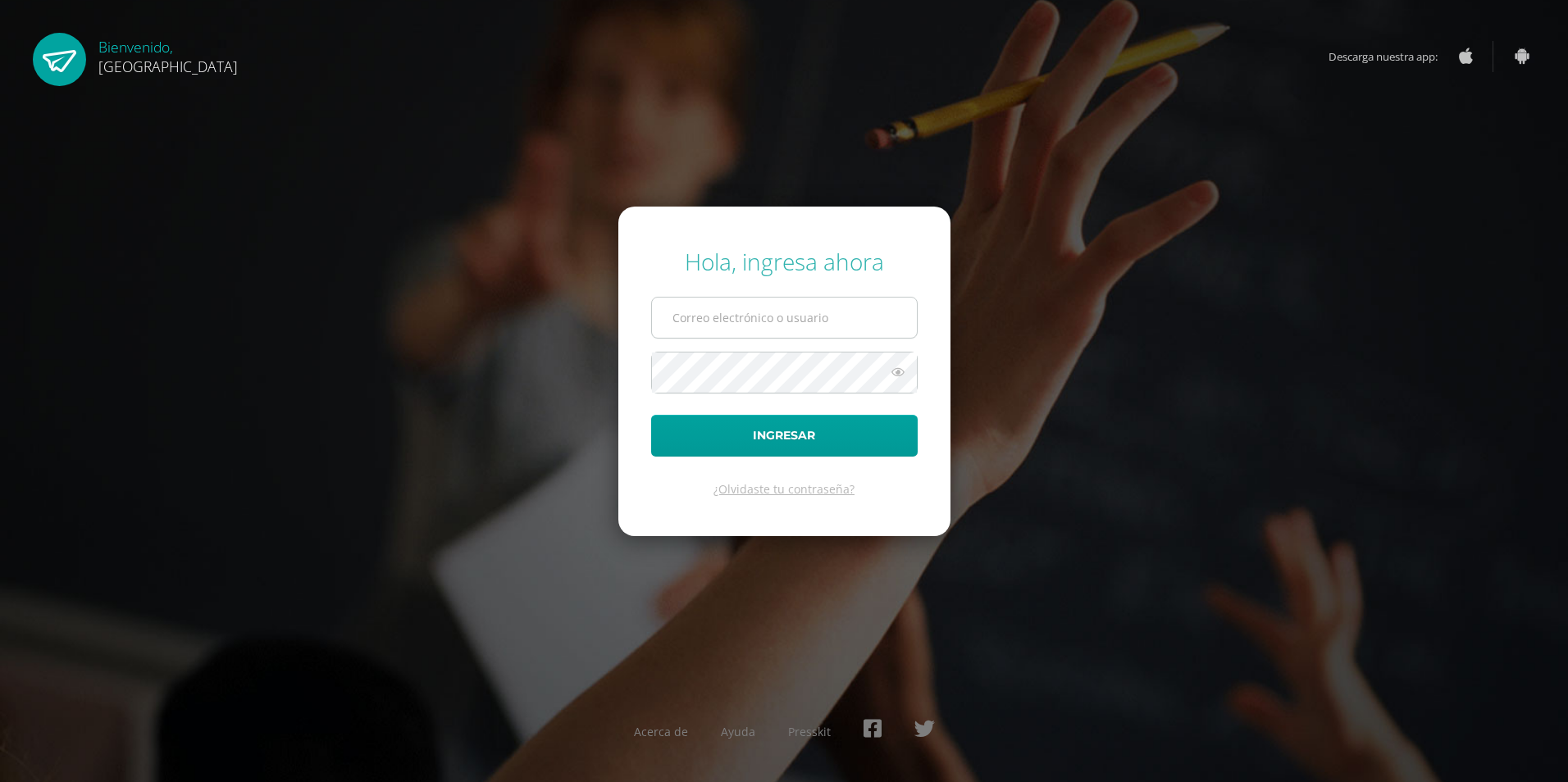
type input "2025970@colegiobelga.edu.gt"
click at [830, 322] on input "2025970@colegiobelga.edu.gt" at bounding box center [784, 318] width 265 height 40
click at [791, 429] on button "Ingresar" at bounding box center [784, 436] width 266 height 41
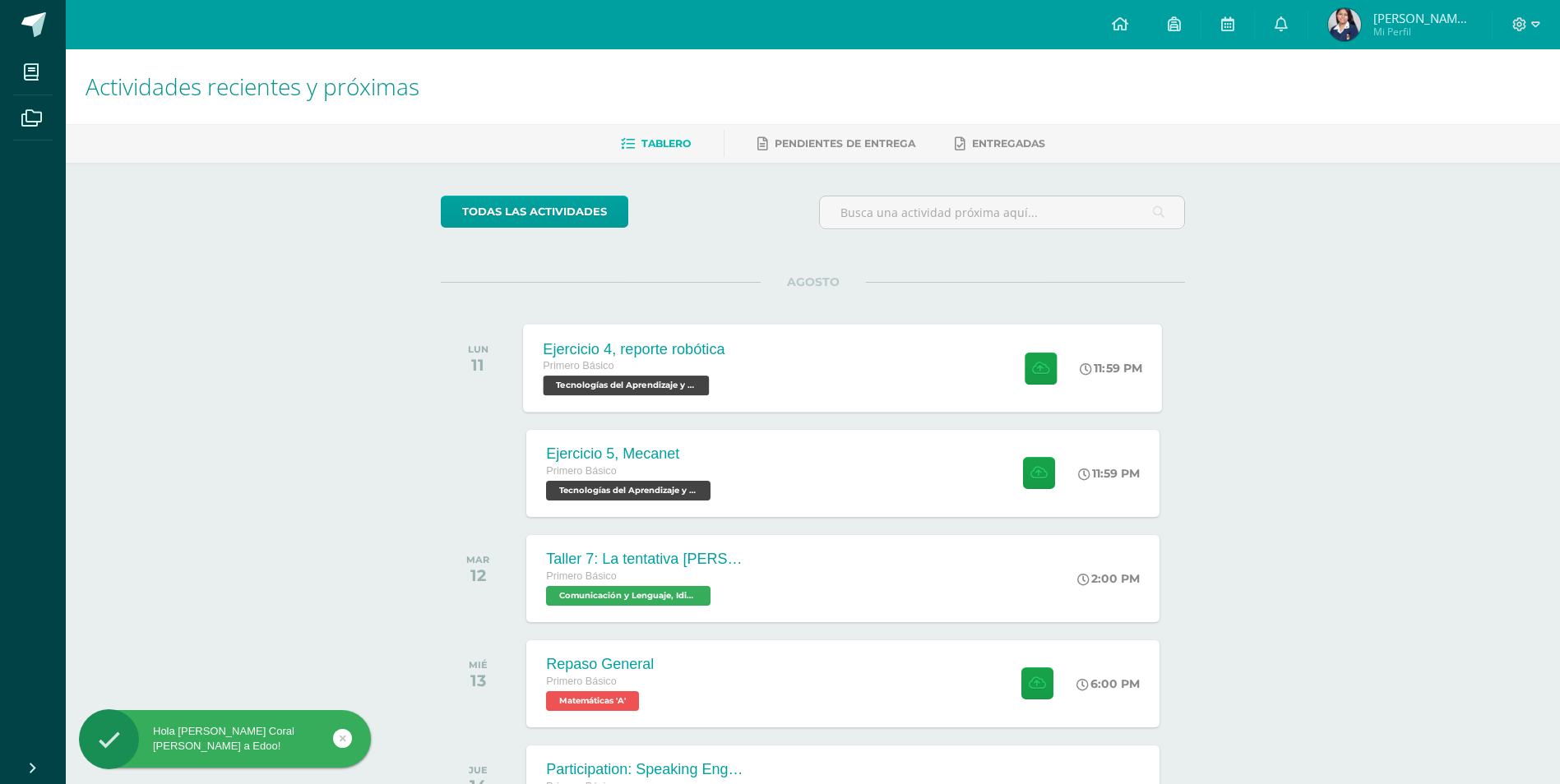
click at [682, 344] on div "Ejercicio 4, reporte robótica" at bounding box center [635, 348] width 182 height 17
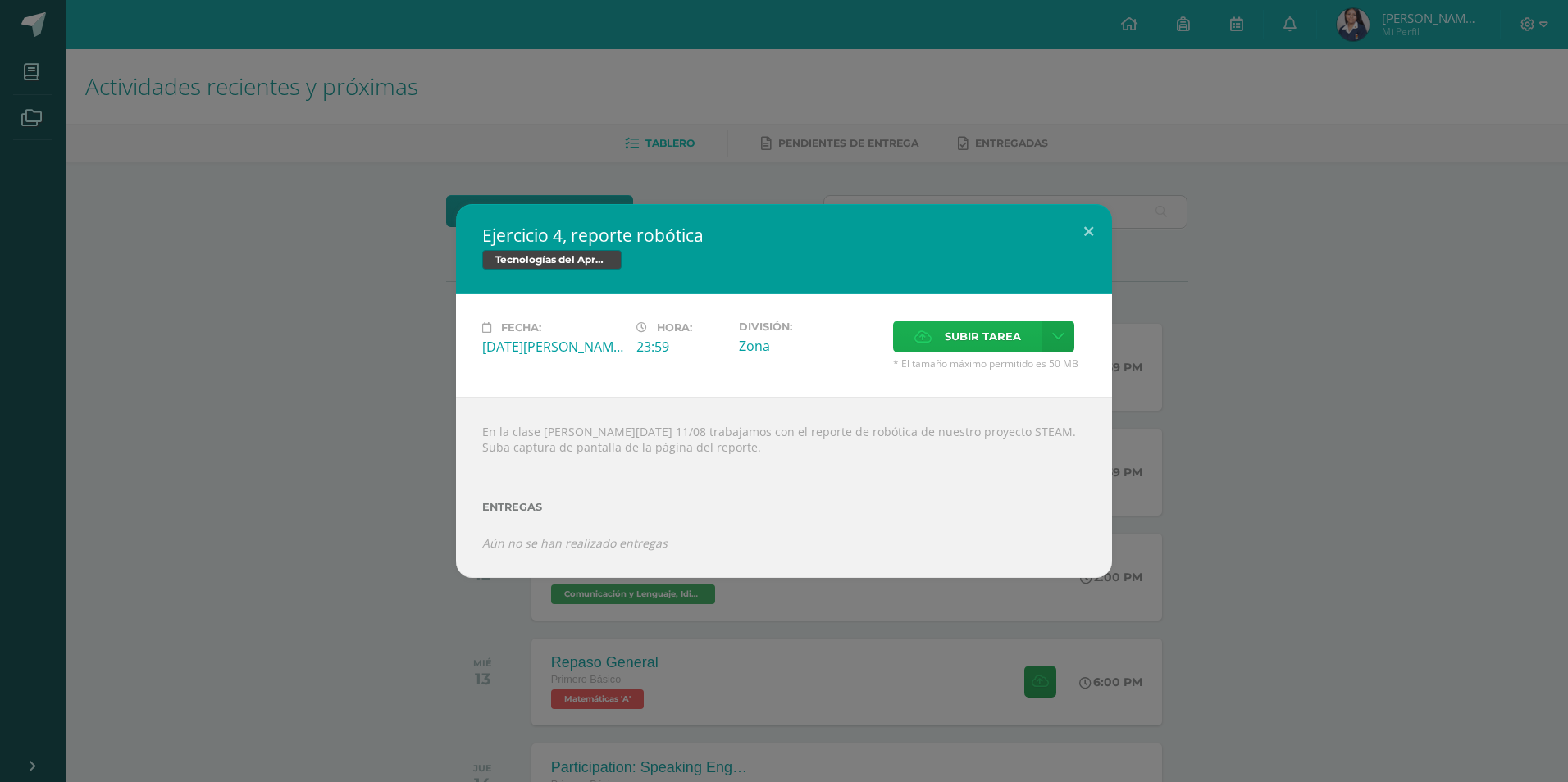
click at [942, 349] on label "Subir tarea" at bounding box center [966, 336] width 149 height 32
click at [0, 0] on input "Subir tarea" at bounding box center [0, 0] width 0 height 0
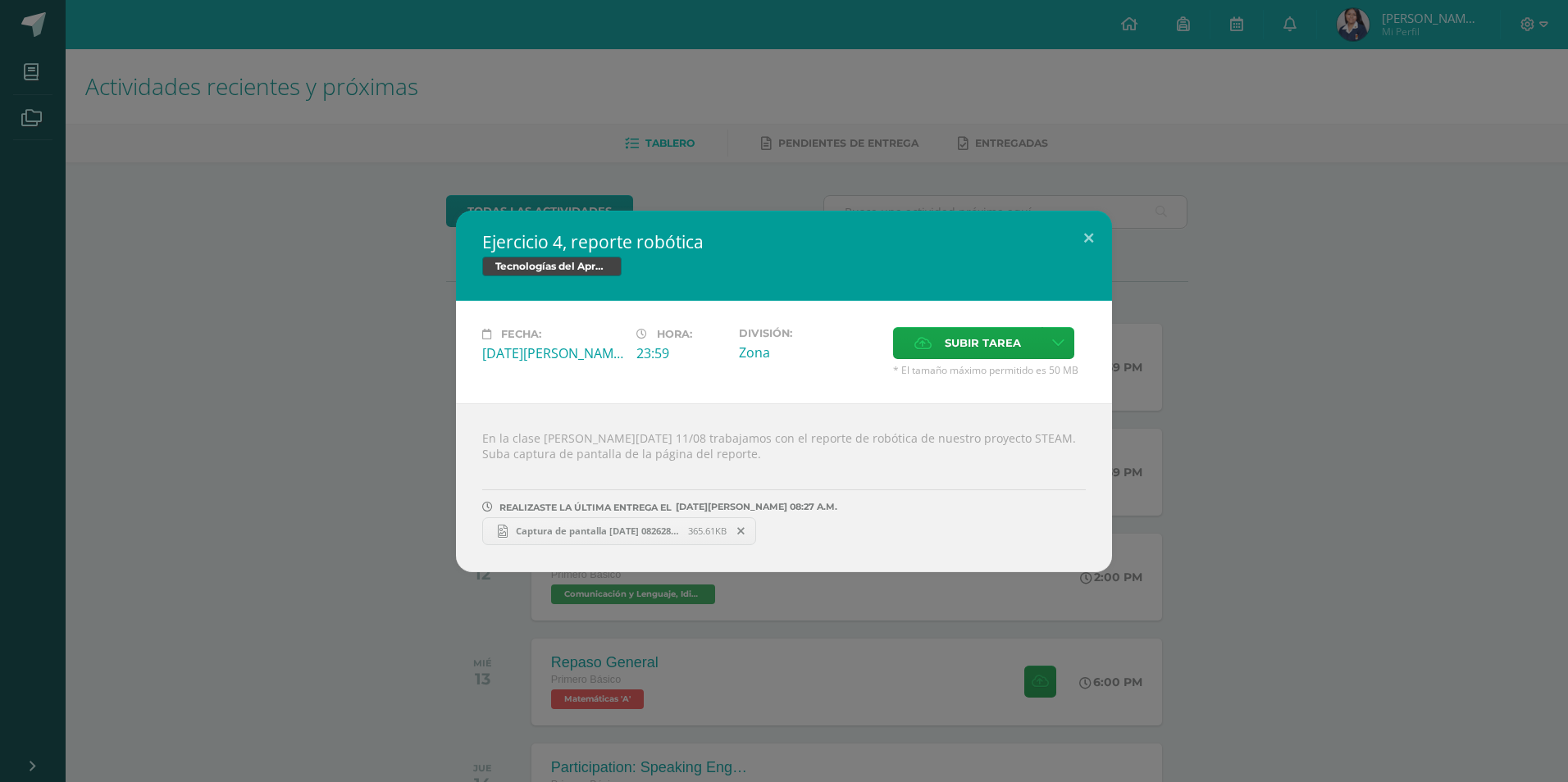
click at [595, 538] on link "Captura de pantalla 2025-08-11 082628.png 365.61KB" at bounding box center [619, 532] width 274 height 28
click at [1088, 237] on button at bounding box center [1088, 239] width 46 height 56
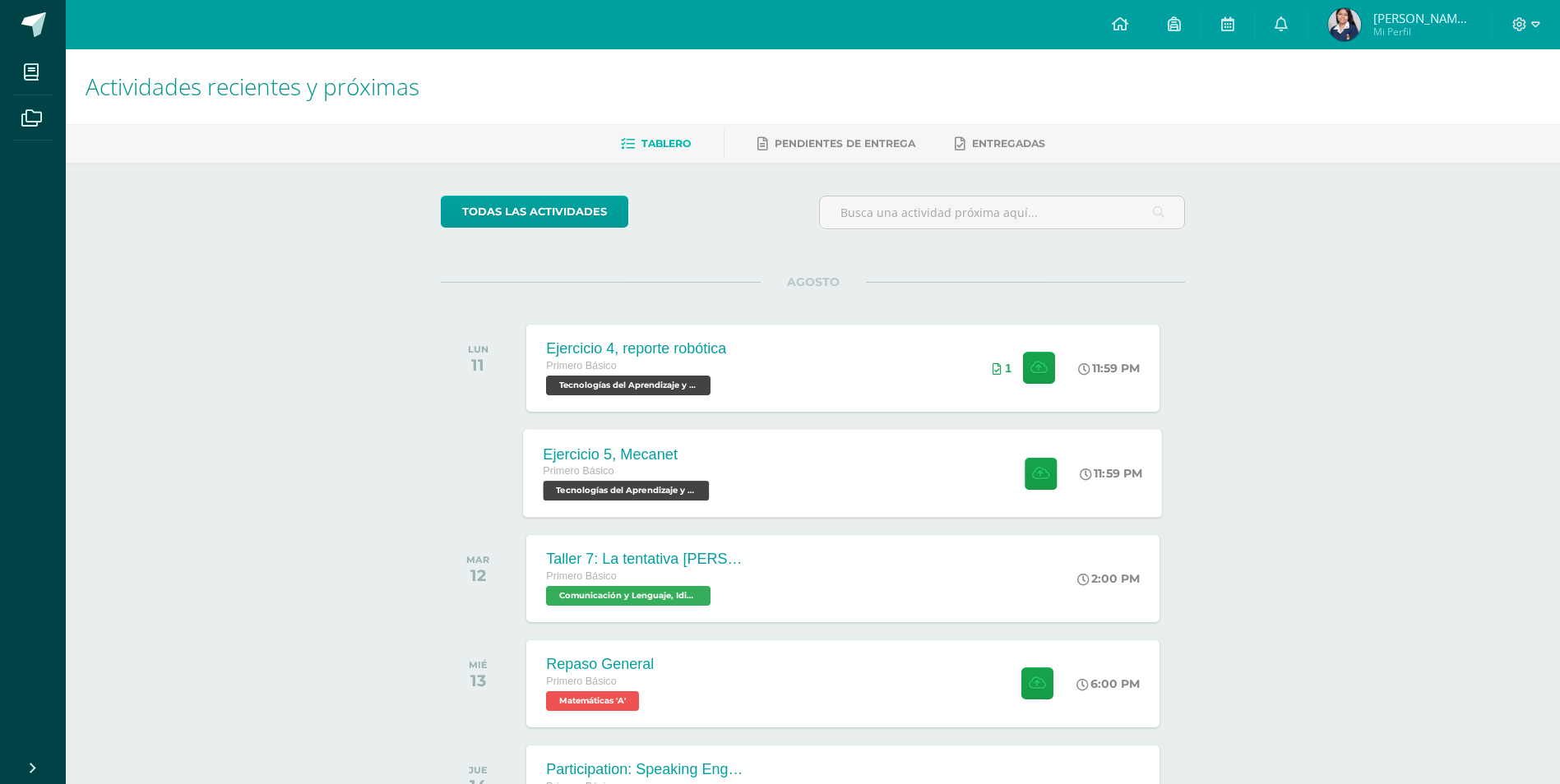
click at [801, 489] on div "Ejercicio 5, Mecanet Primero Básico Tecnologías del Aprendizaje y la Comunicaci…" at bounding box center [844, 473] width 639 height 88
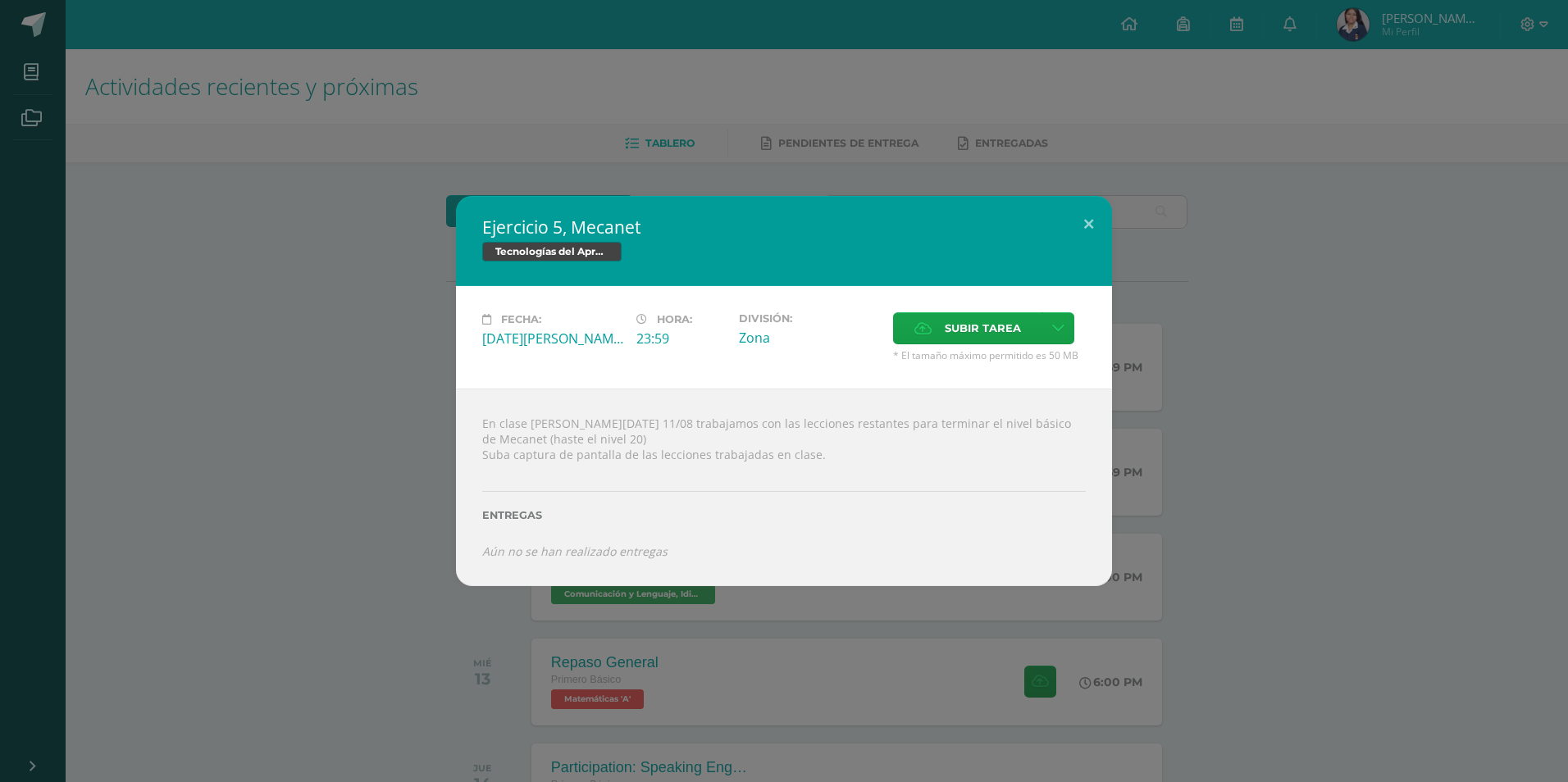
click at [556, 71] on div "Ejercicio 5, Mecanet Tecnologías del Aprendizaje y la Comunicación Fecha: Lunes…" at bounding box center [784, 391] width 1568 height 782
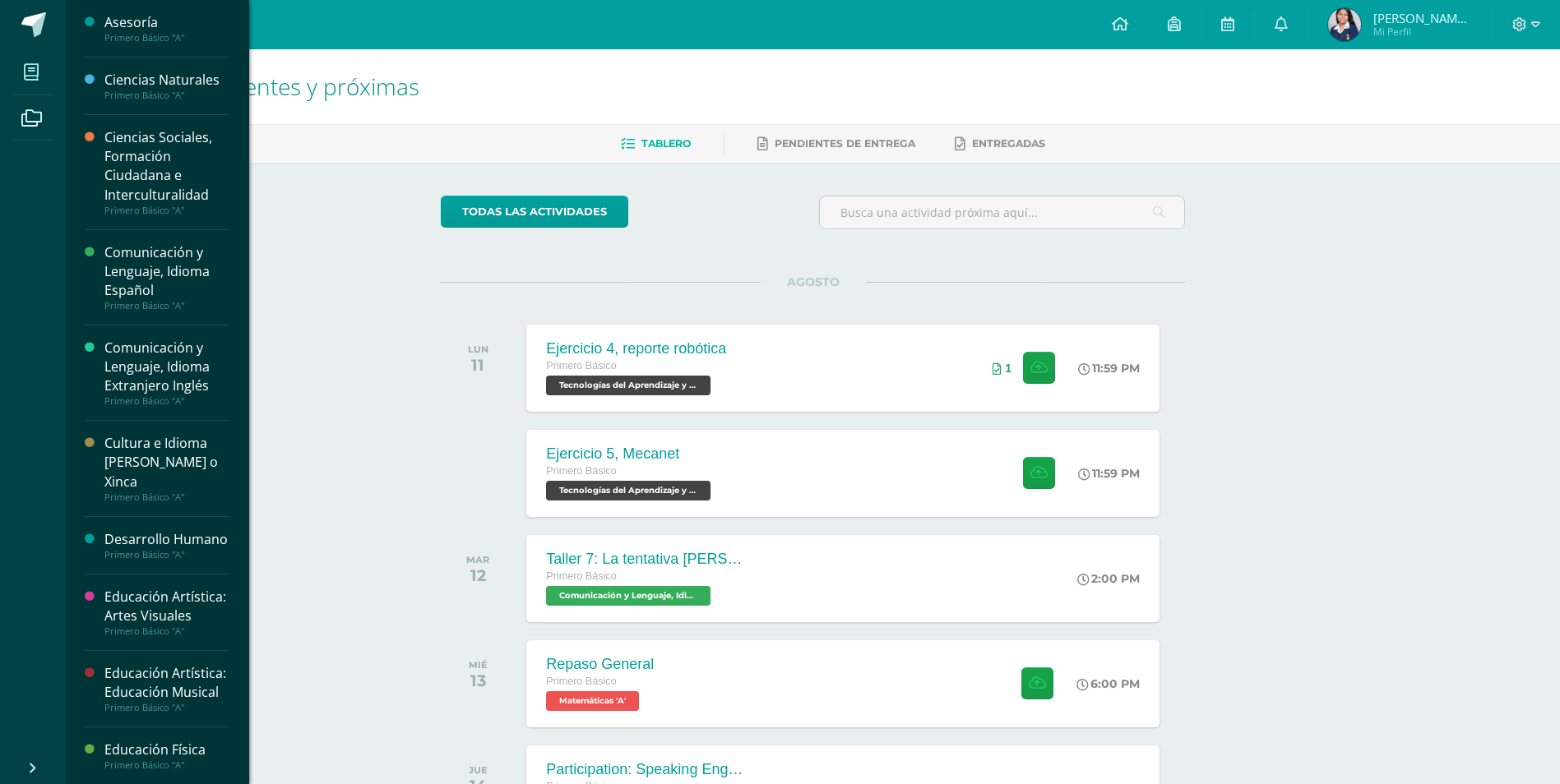
click at [32, 70] on icon at bounding box center [31, 72] width 15 height 17
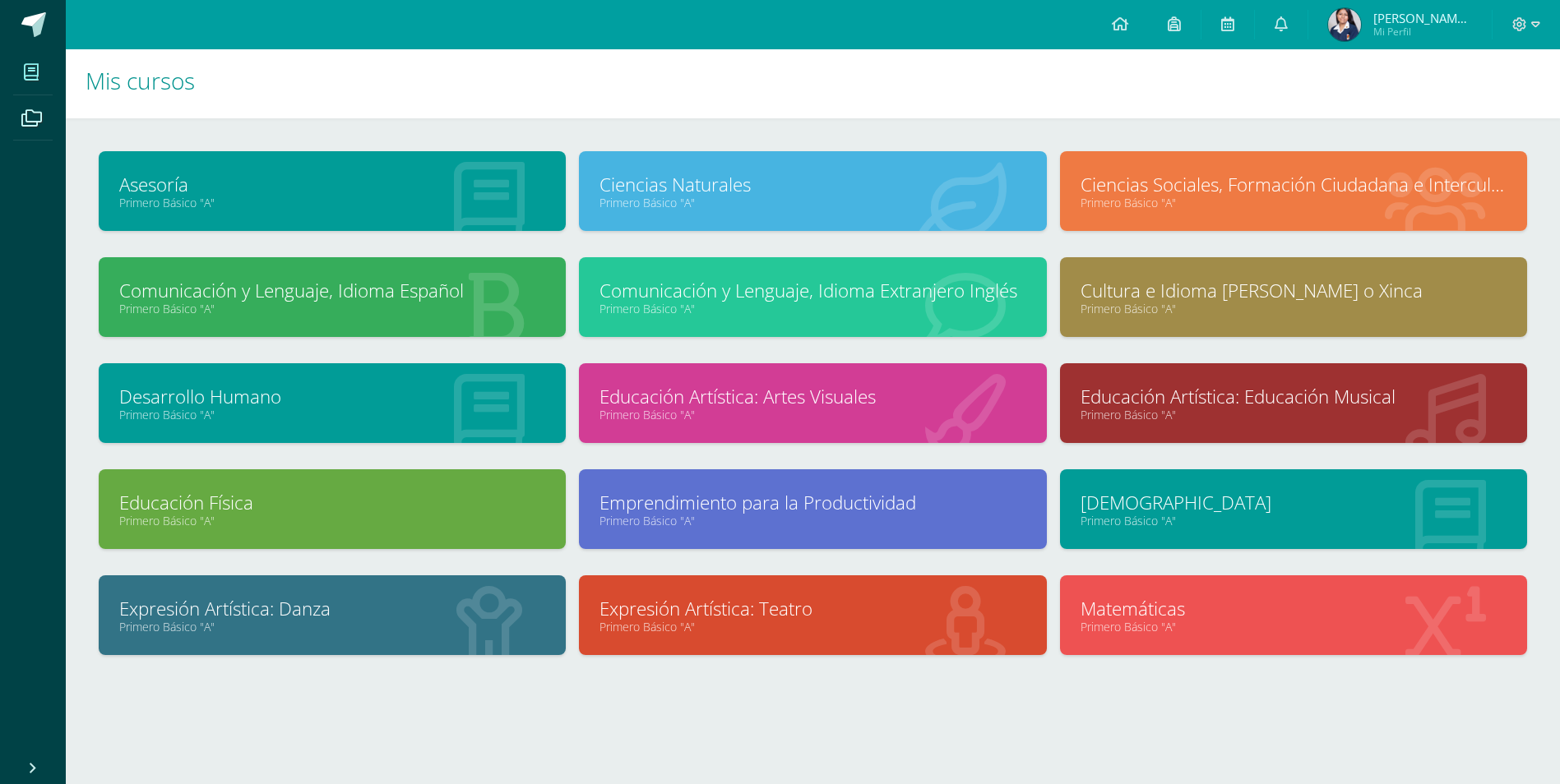
scroll to position [7, 0]
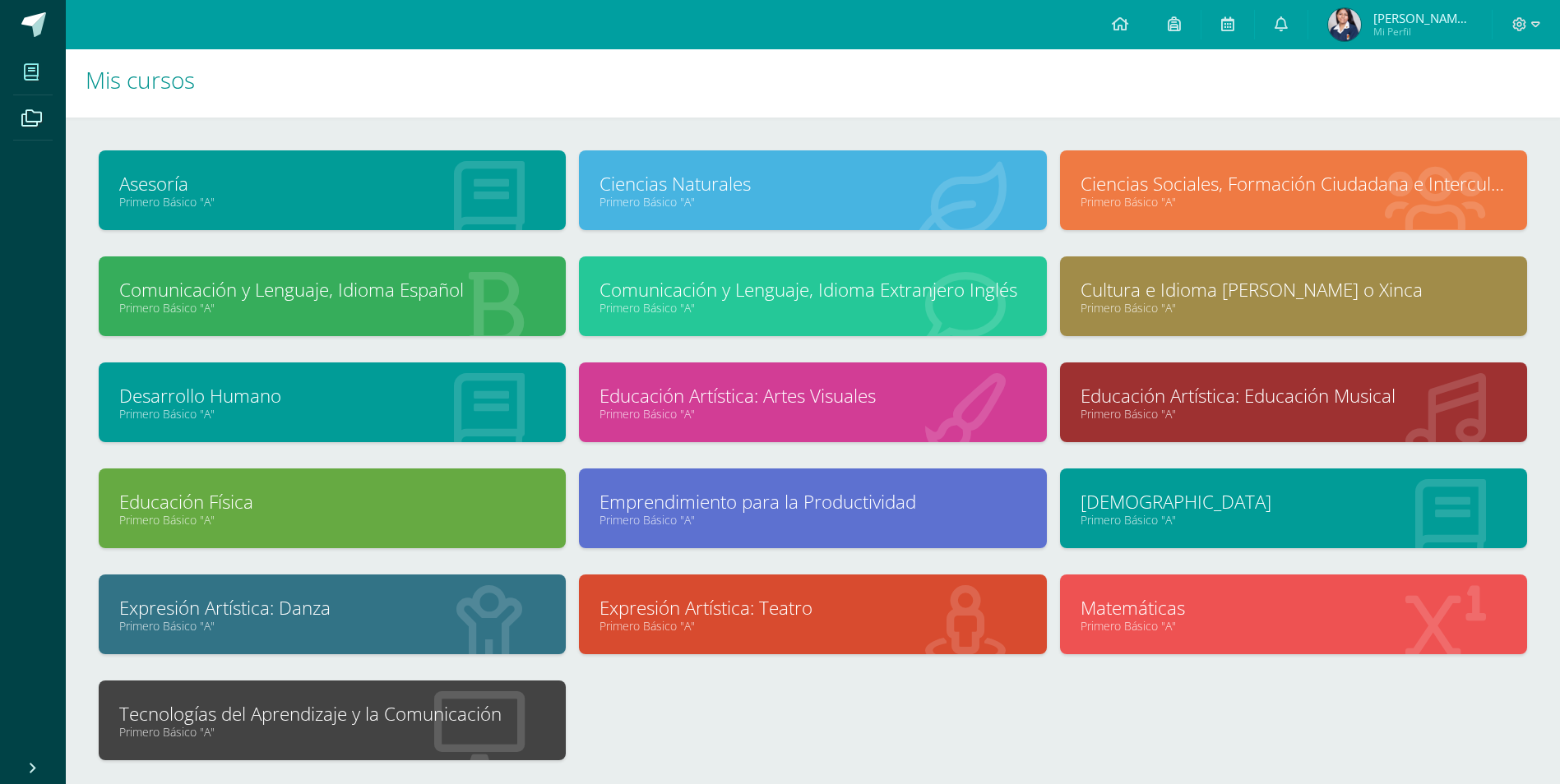
click at [467, 685] on div at bounding box center [479, 721] width 173 height 110
click at [437, 708] on link "Tecnologías del Aprendizaje y la Comunicación" at bounding box center [332, 714] width 426 height 26
click at [309, 711] on link "Tecnologías del Aprendizaje y la Comunicación" at bounding box center [332, 714] width 426 height 26
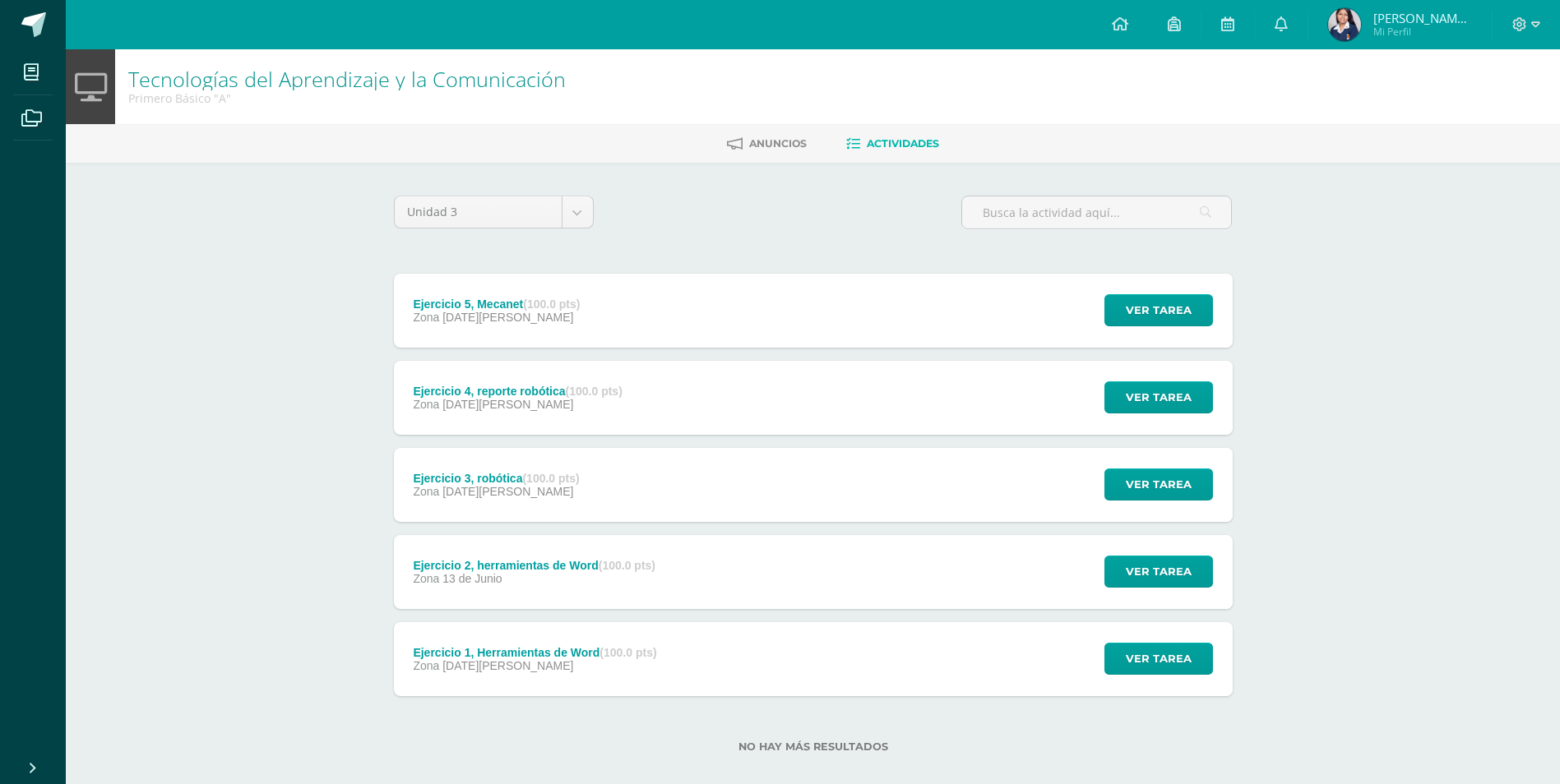
click at [529, 430] on div "Ejercicio 4, reporte robótica (100.0 pts) Zona [DATE][PERSON_NAME]" at bounding box center [517, 397] width 248 height 74
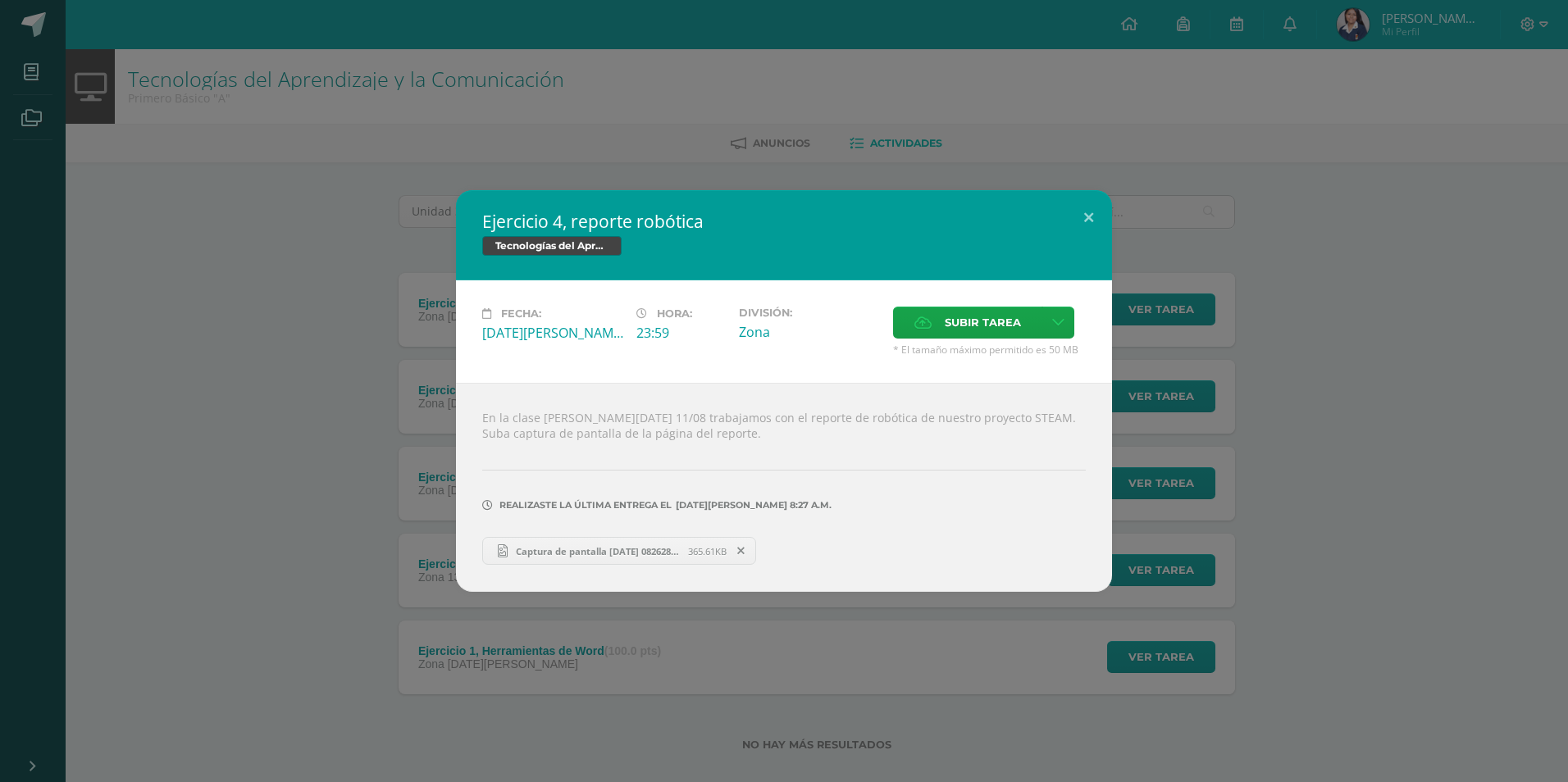
click at [394, 521] on div "Ejercicio 4, reporte robótica Tecnologías del Aprendizaje y la Comunicación Fec…" at bounding box center [784, 391] width 1554 height 401
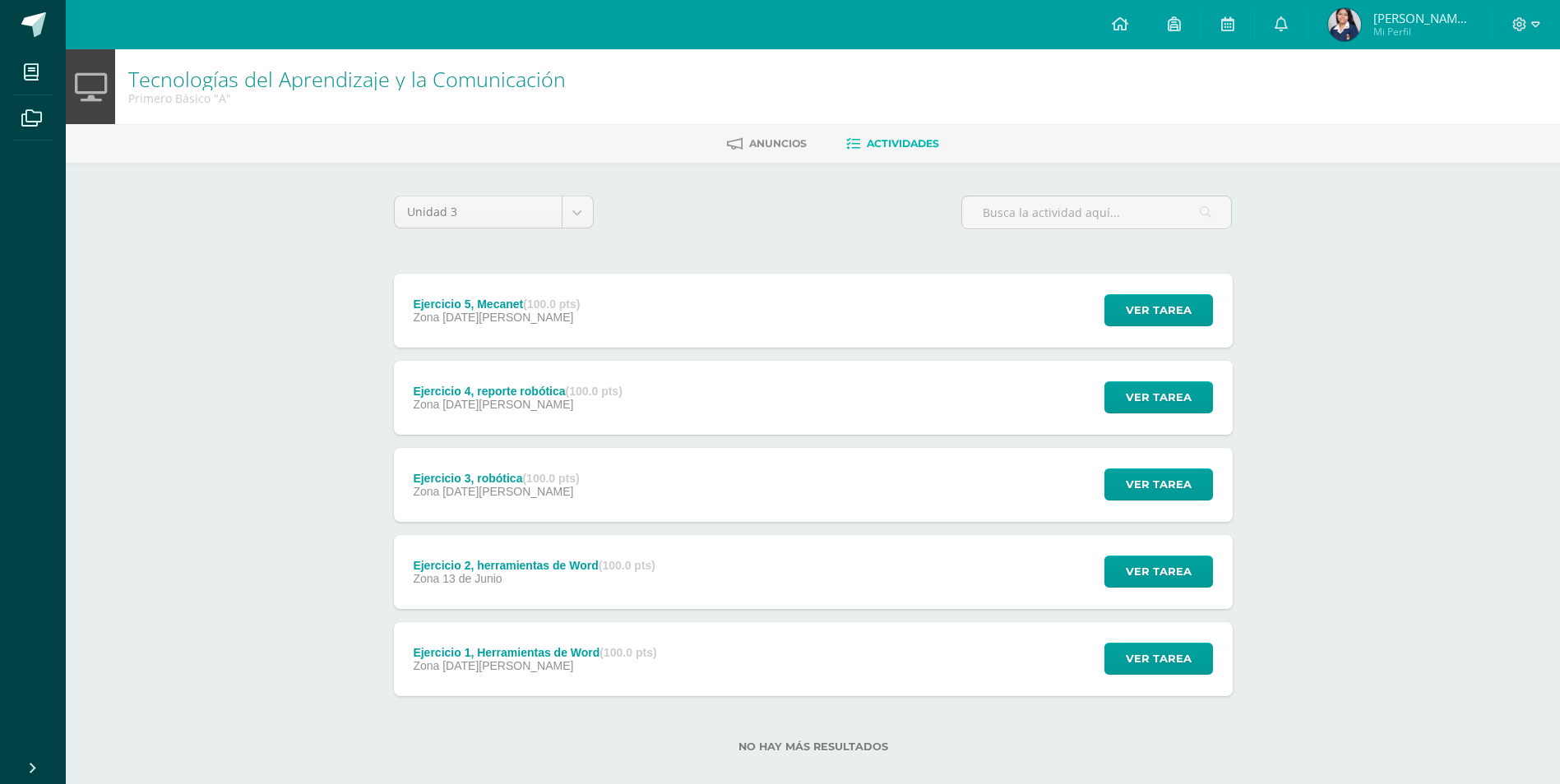
click at [608, 498] on div "Ejercicio 3, robótica (100.0 pts) Zona [DATE][PERSON_NAME] Ver tarea Ejercicio …" at bounding box center [813, 484] width 839 height 74
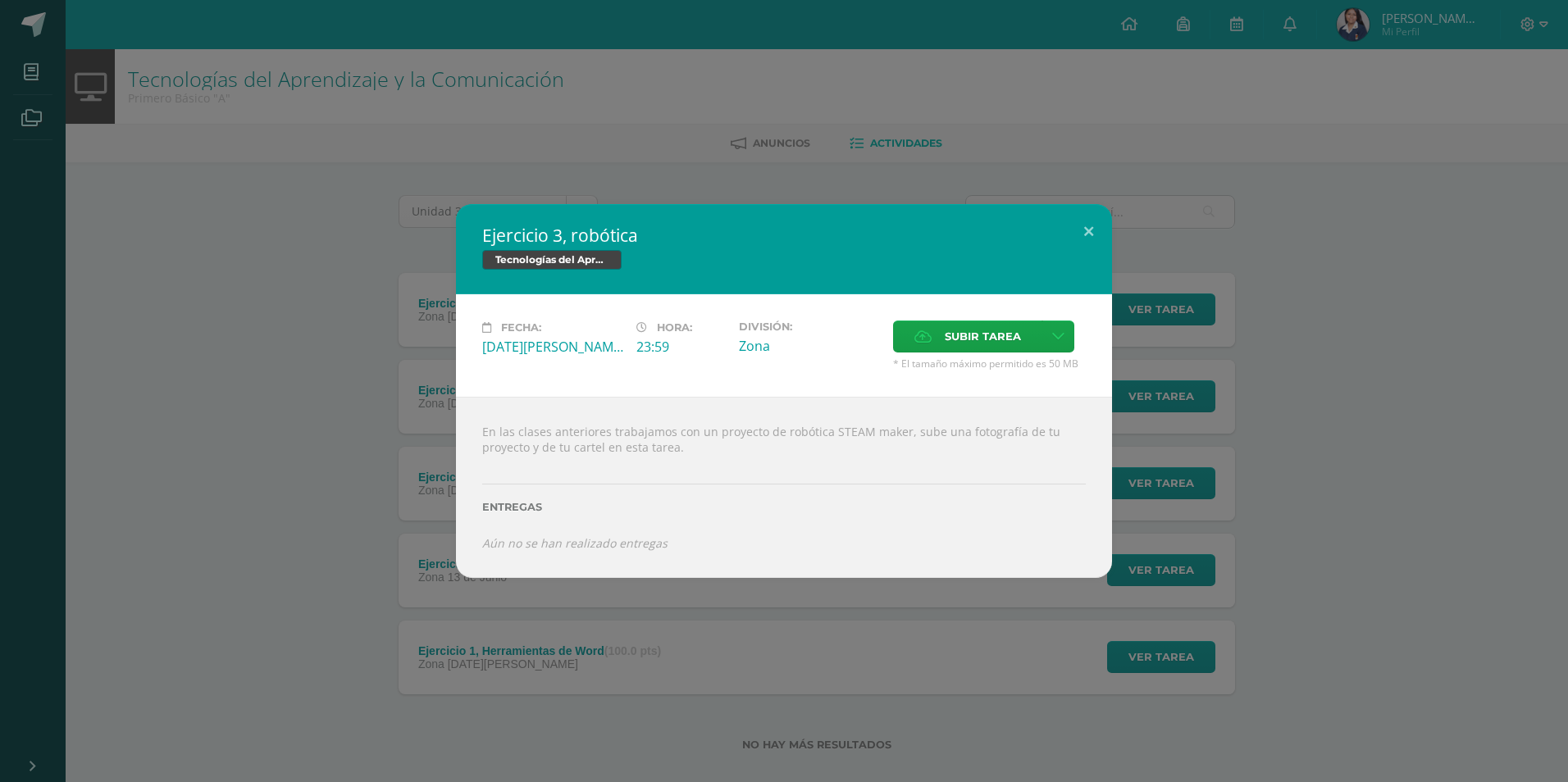
click at [528, 607] on div "Ejercicio 3, robótica Tecnologías del Aprendizaje y la Comunicación Fecha: [DAT…" at bounding box center [784, 391] width 1568 height 782
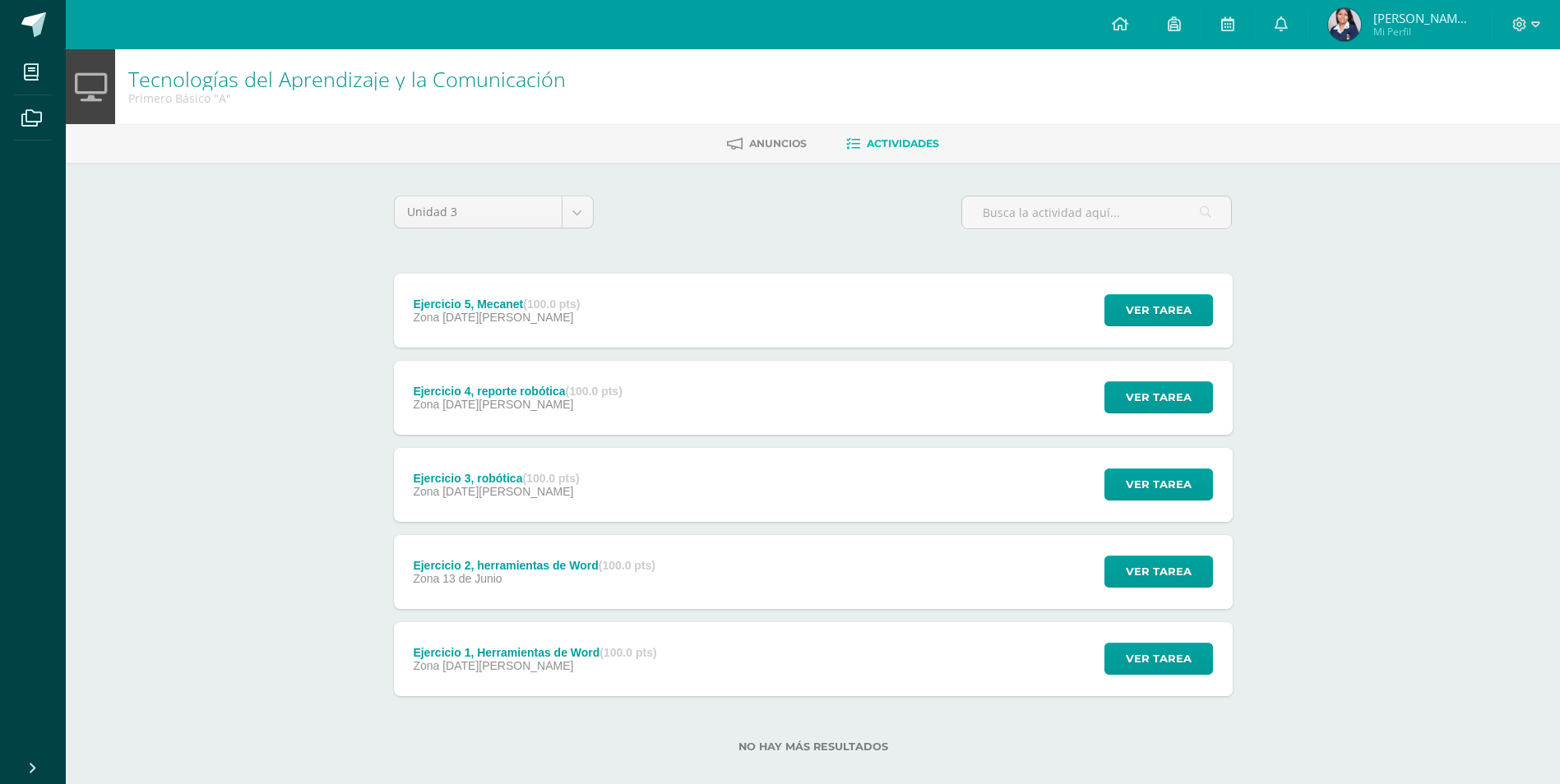
click at [567, 566] on div "Ejercicio 2, herramientas de Word (100.0 pts)" at bounding box center [533, 565] width 242 height 13
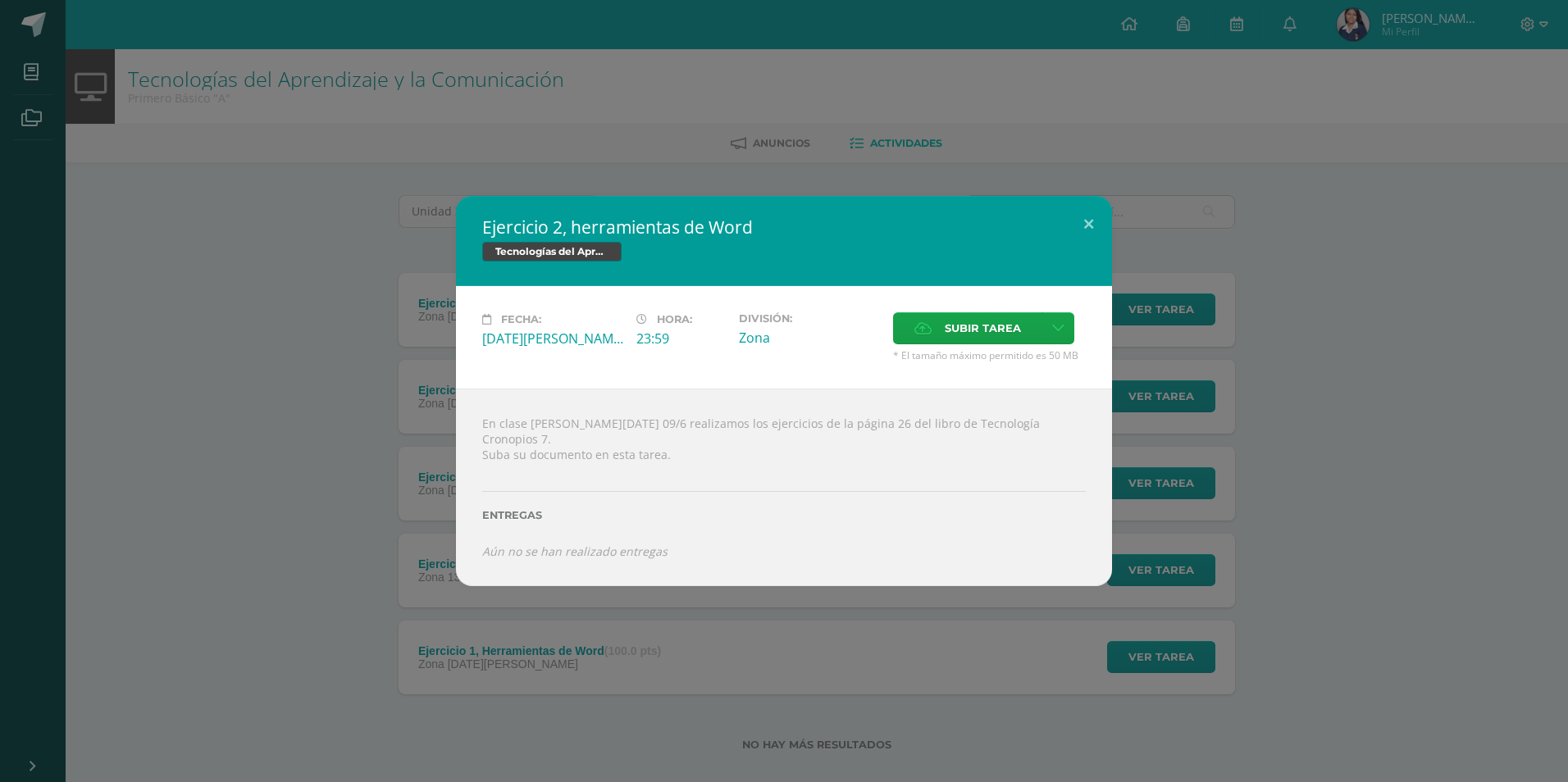
click at [683, 661] on div "Ejercicio 2, herramientas de Word Tecnologías del Aprendizaje y la Comunicación…" at bounding box center [784, 391] width 1568 height 782
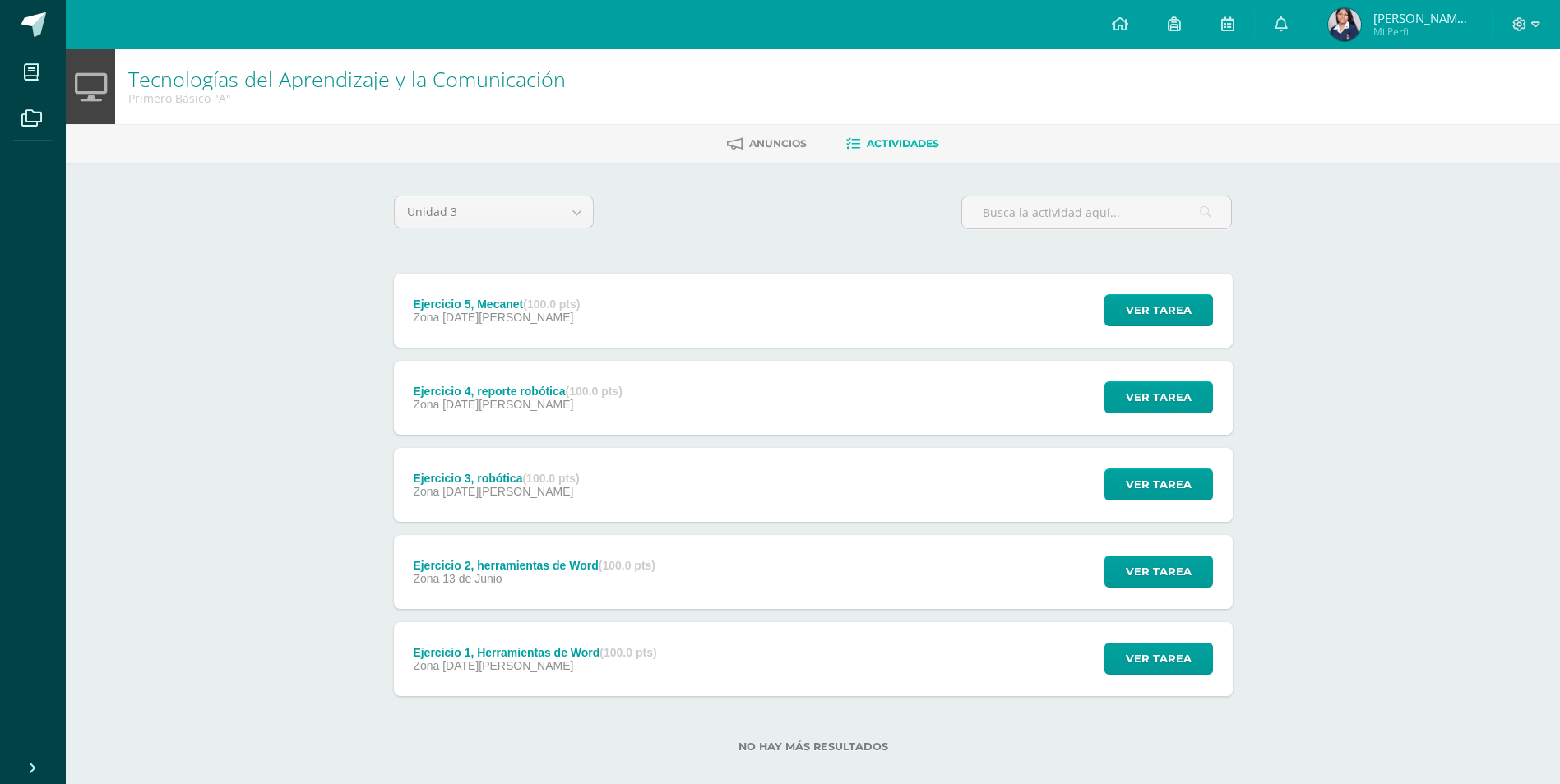
click at [714, 646] on div "Ejercicio 1, Herramientas de Word (100.0 pts) Zona [DATE][PERSON_NAME] Ver tare…" at bounding box center [813, 658] width 839 height 74
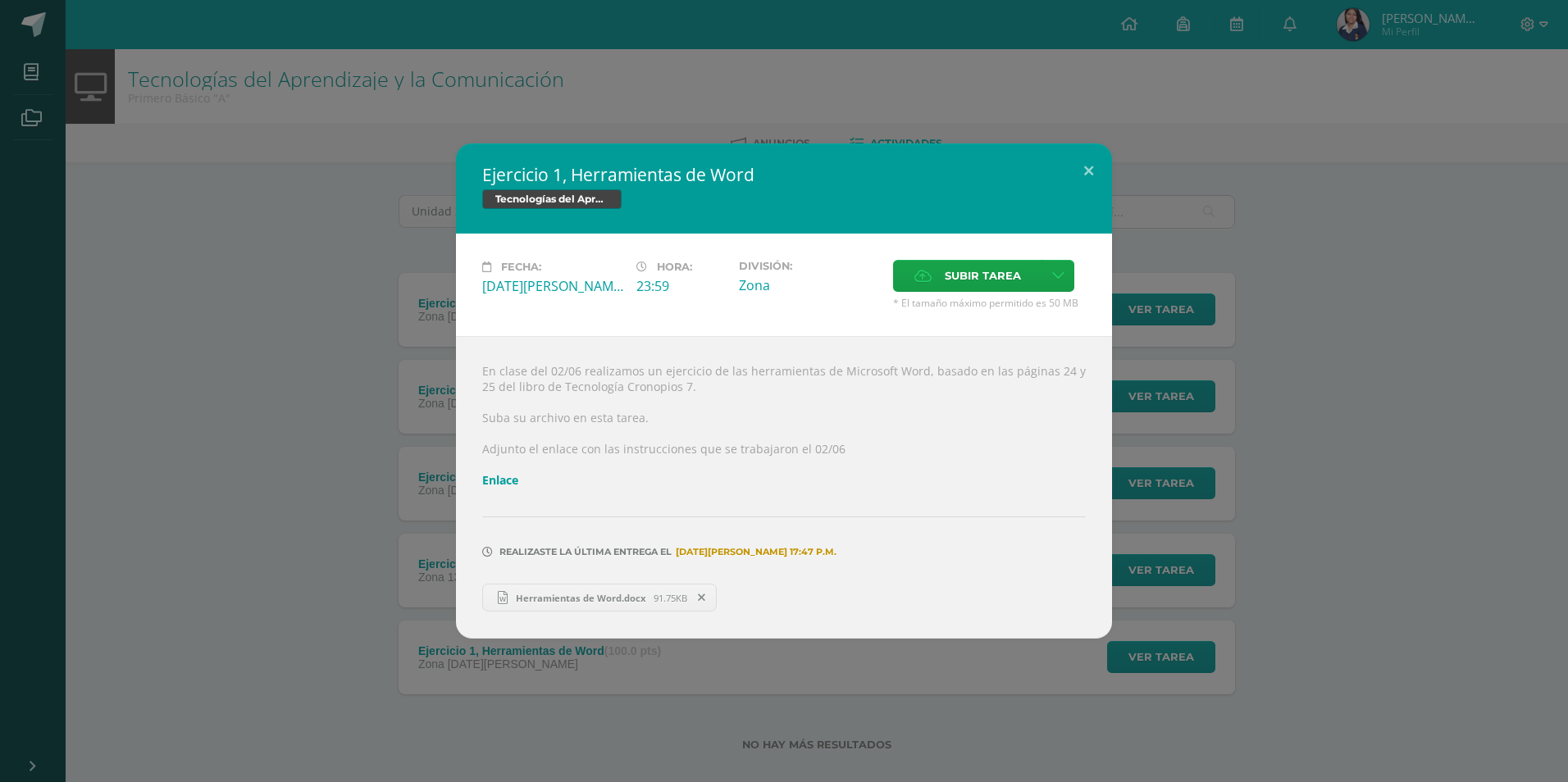
click at [723, 660] on div "Ejercicio 1, Herramientas de Word Tecnologías del Aprendizaje y la Comunicación…" at bounding box center [784, 391] width 1568 height 782
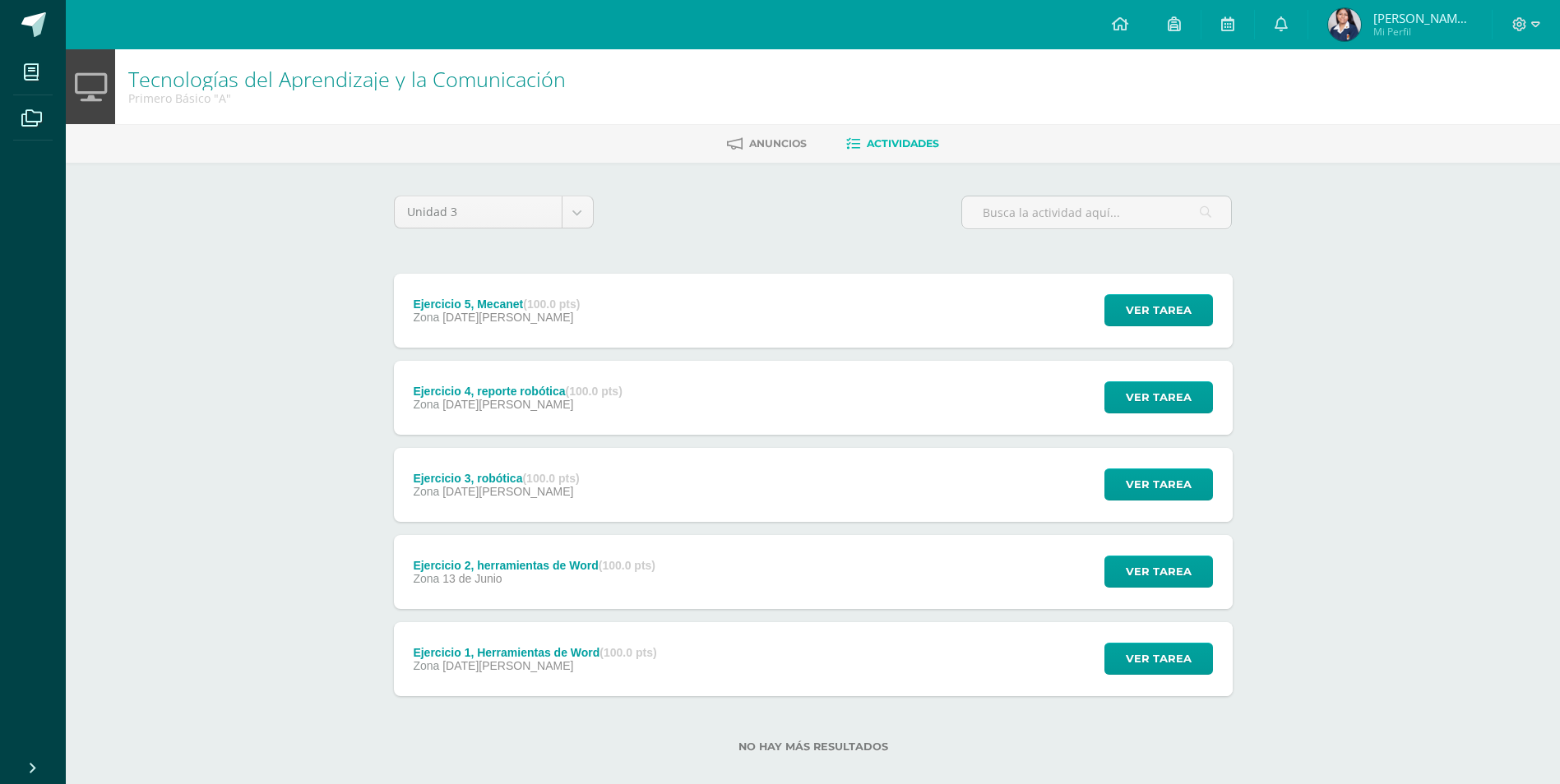
click at [1003, 566] on div "Ejercicio 2, herramientas de Word (100.0 pts) Zona [DATE][PERSON_NAME] Ver tare…" at bounding box center [813, 571] width 839 height 74
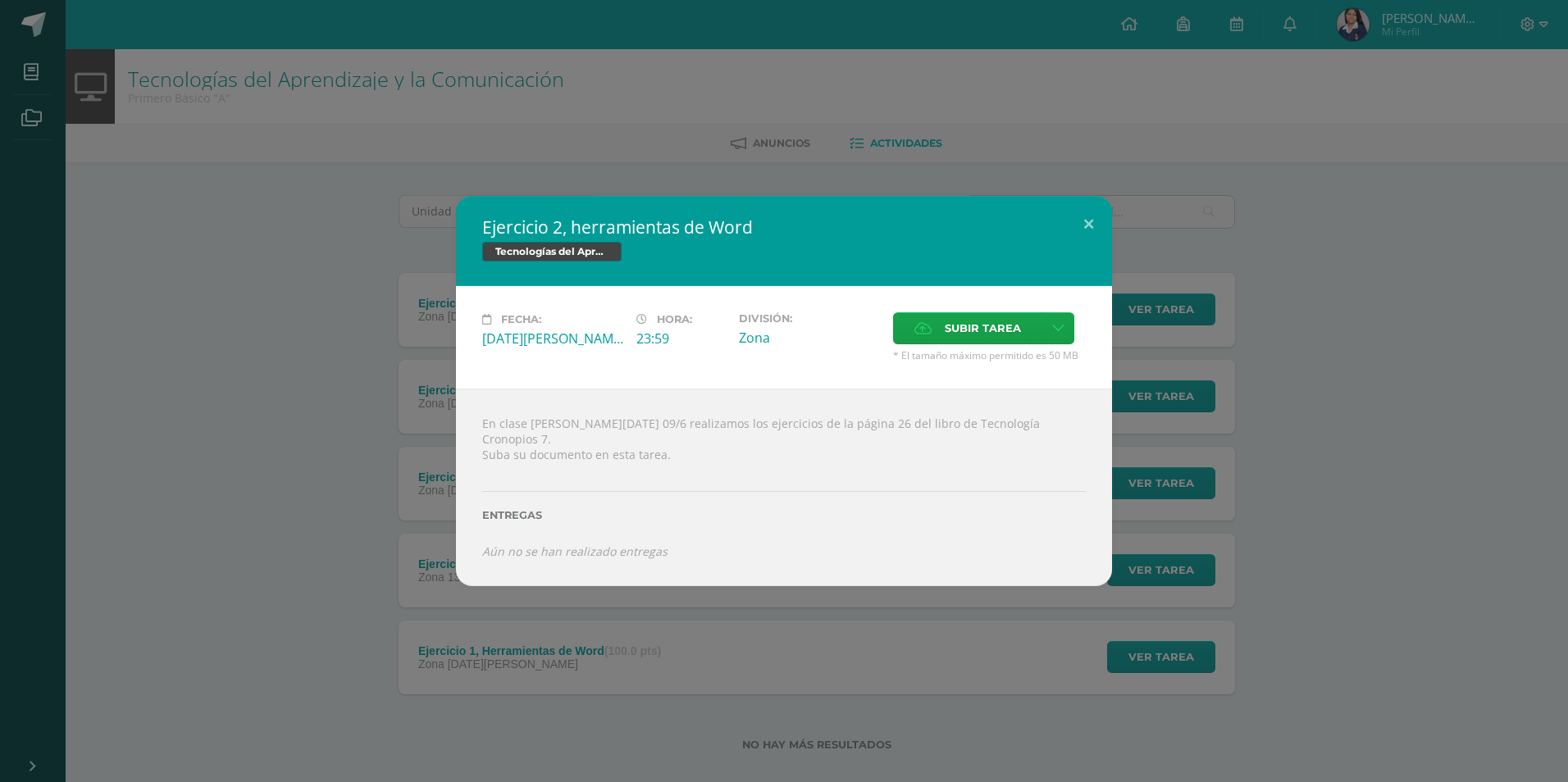
click at [951, 229] on h2 "Ejercicio 2, herramientas de Word" at bounding box center [784, 227] width 604 height 23
click at [990, 154] on div "Ejercicio 2, herramientas de Word Tecnologías del Aprendizaje y la Comunicación…" at bounding box center [784, 391] width 1568 height 782
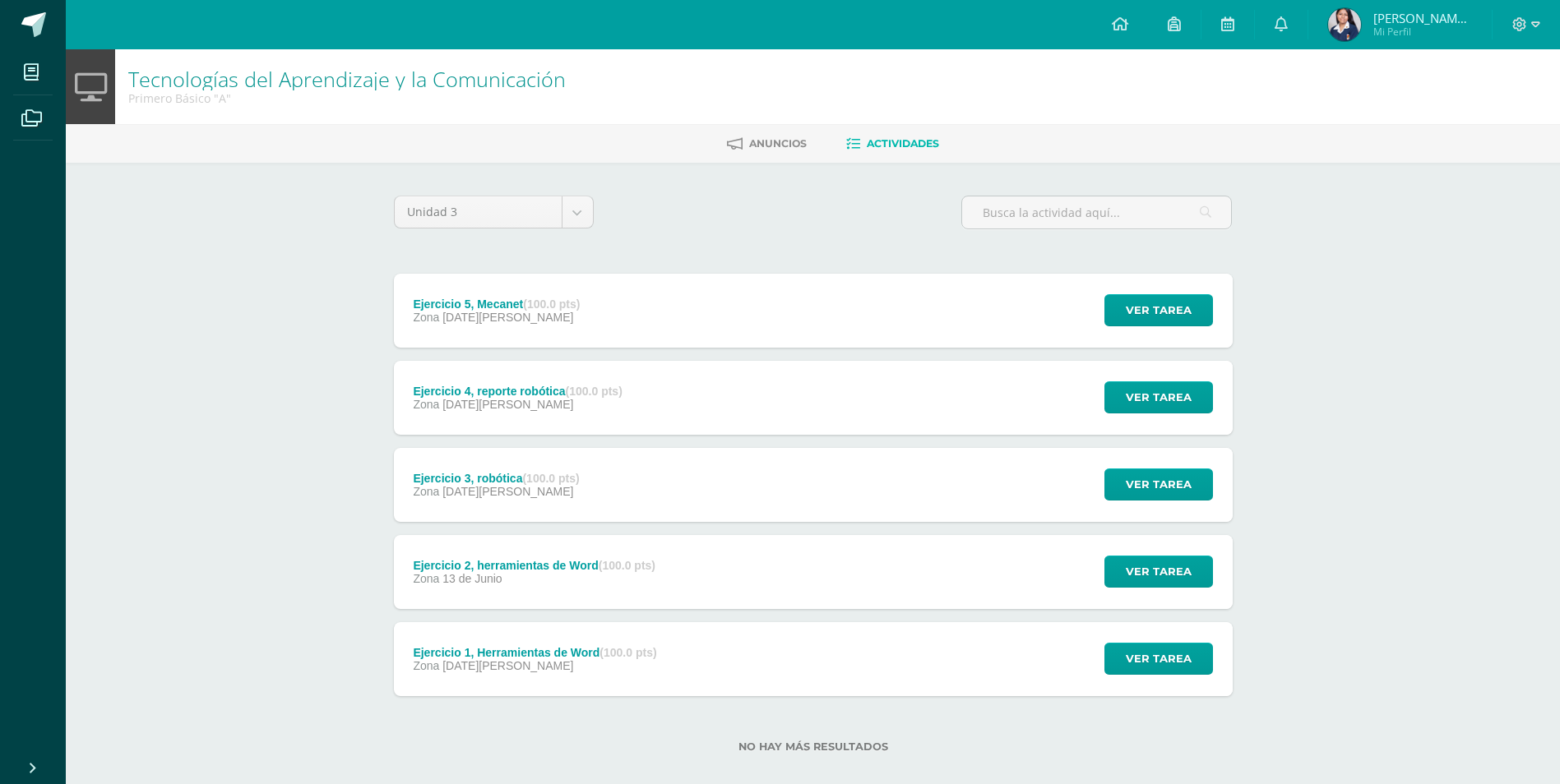
click at [1056, 487] on div "Ejercicio 3, robótica (100.0 pts) Zona [DATE][PERSON_NAME] Ver tarea Ejercicio …" at bounding box center [813, 484] width 839 height 74
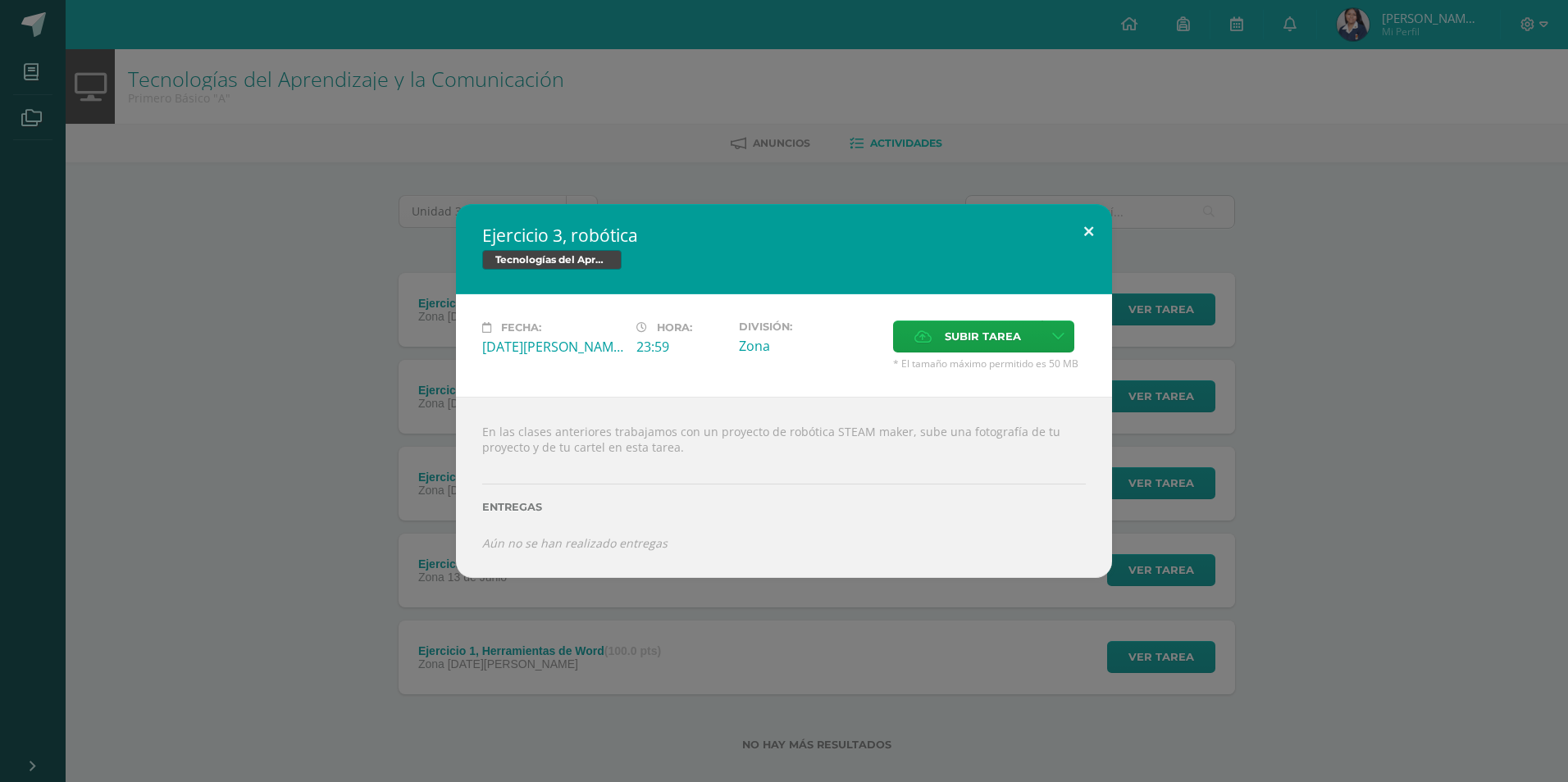
click at [1092, 227] on button at bounding box center [1088, 232] width 46 height 56
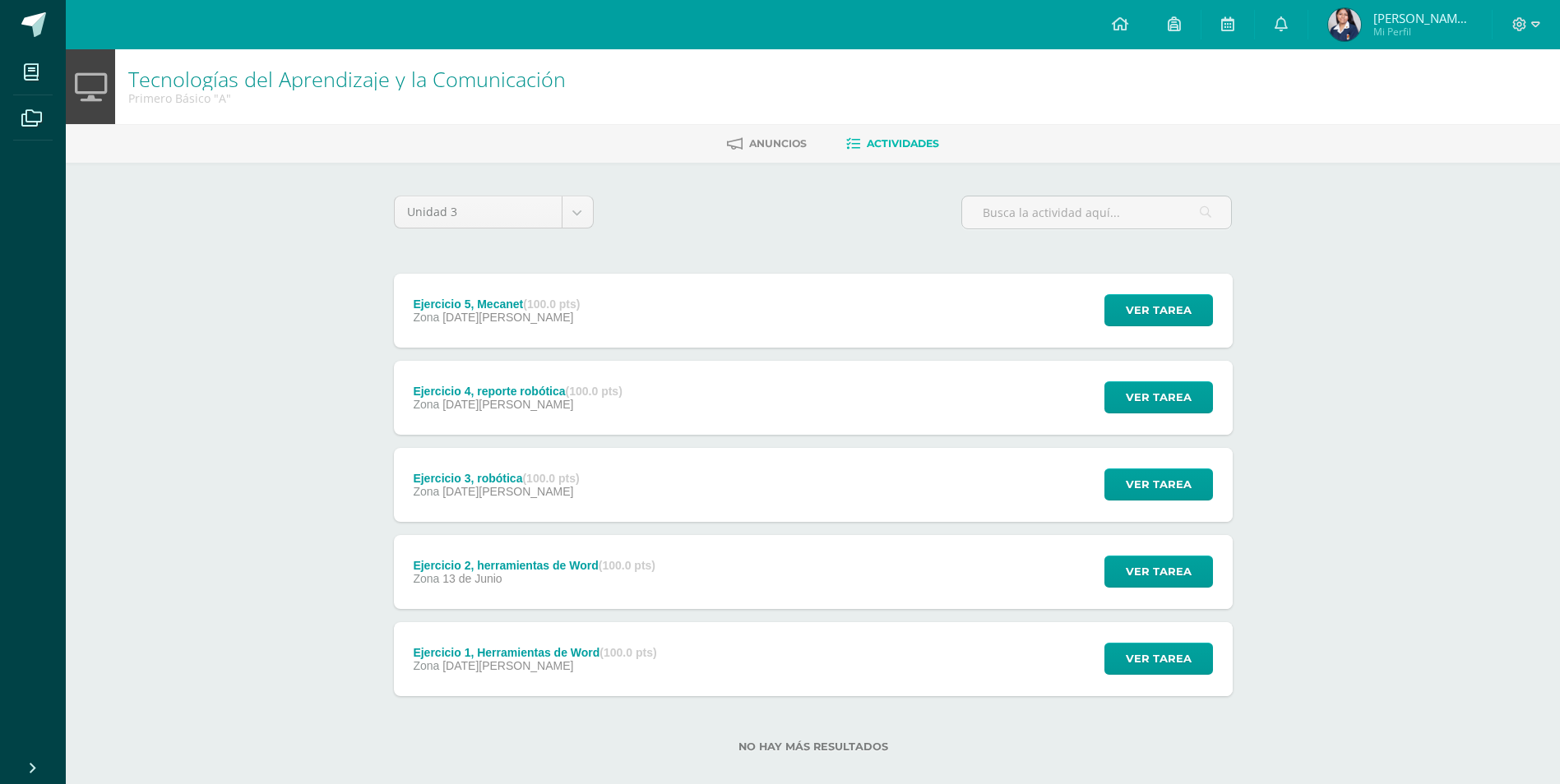
click at [877, 377] on div "Ejercicio 4, reporte robótica (100.0 pts) Zona [DATE][PERSON_NAME] Ver tarea Ej…" at bounding box center [813, 397] width 839 height 74
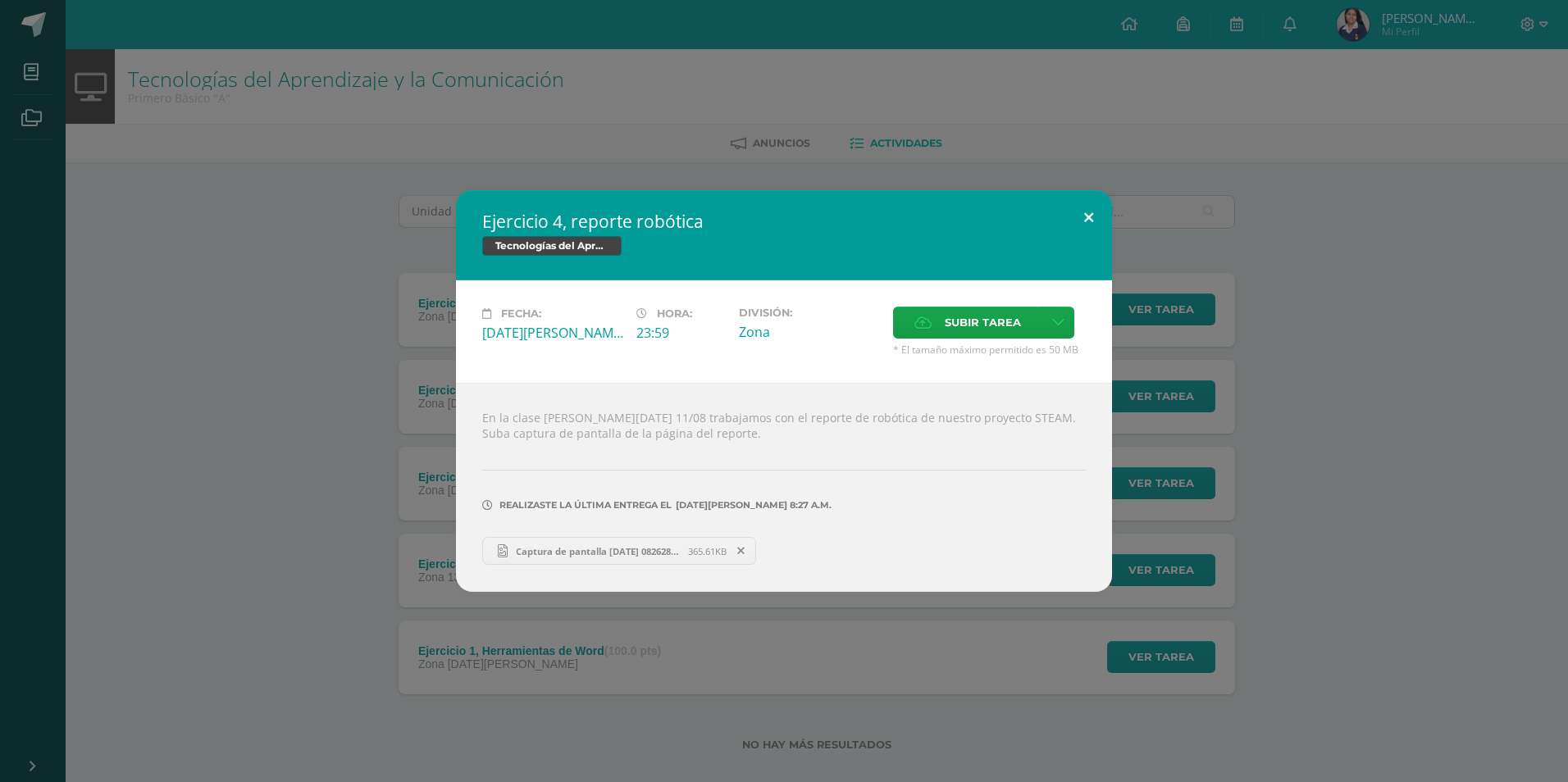
click at [1090, 213] on button at bounding box center [1088, 218] width 46 height 56
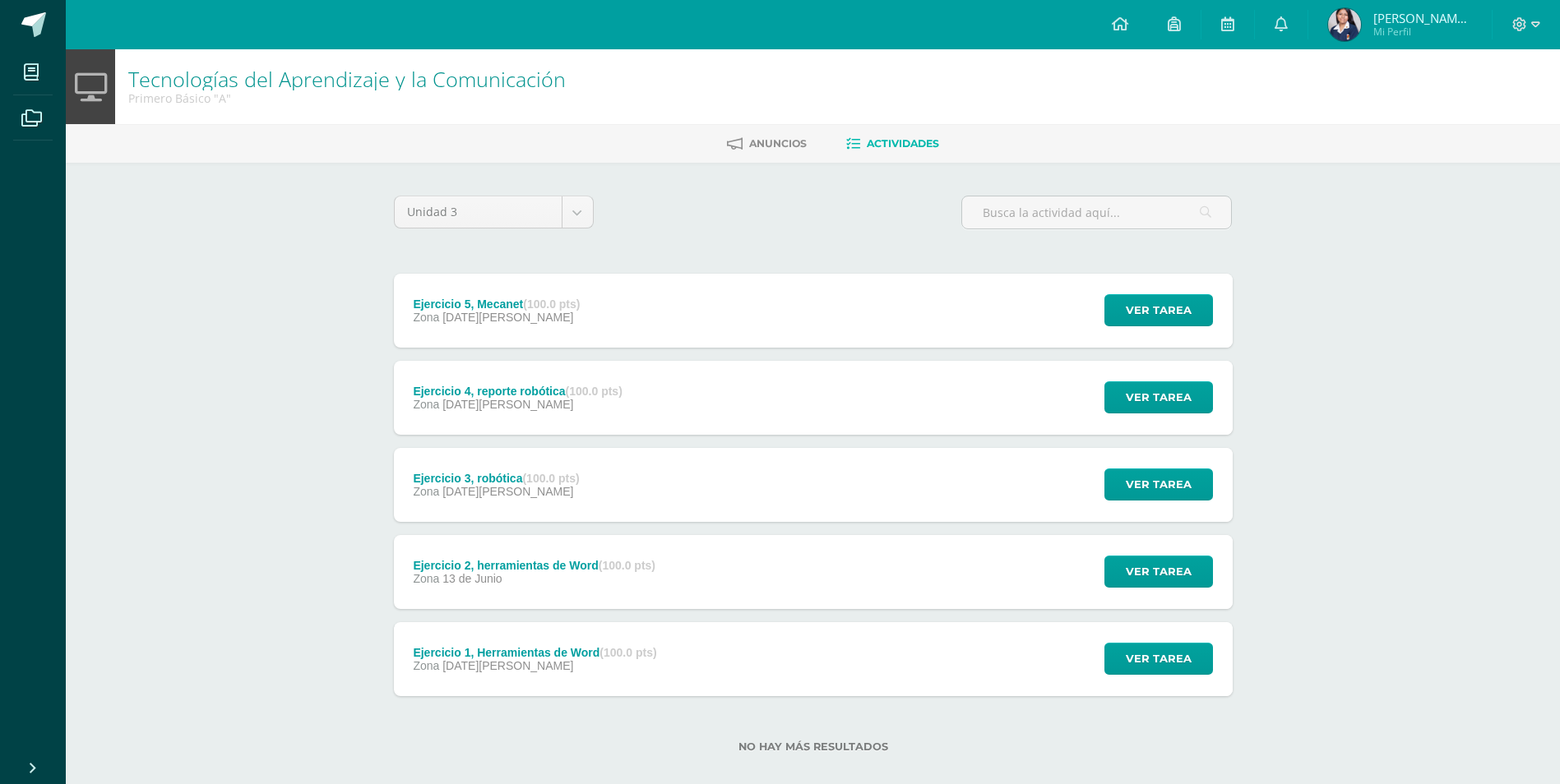
click at [1091, 311] on div "Ver tarea" at bounding box center [1156, 310] width 153 height 74
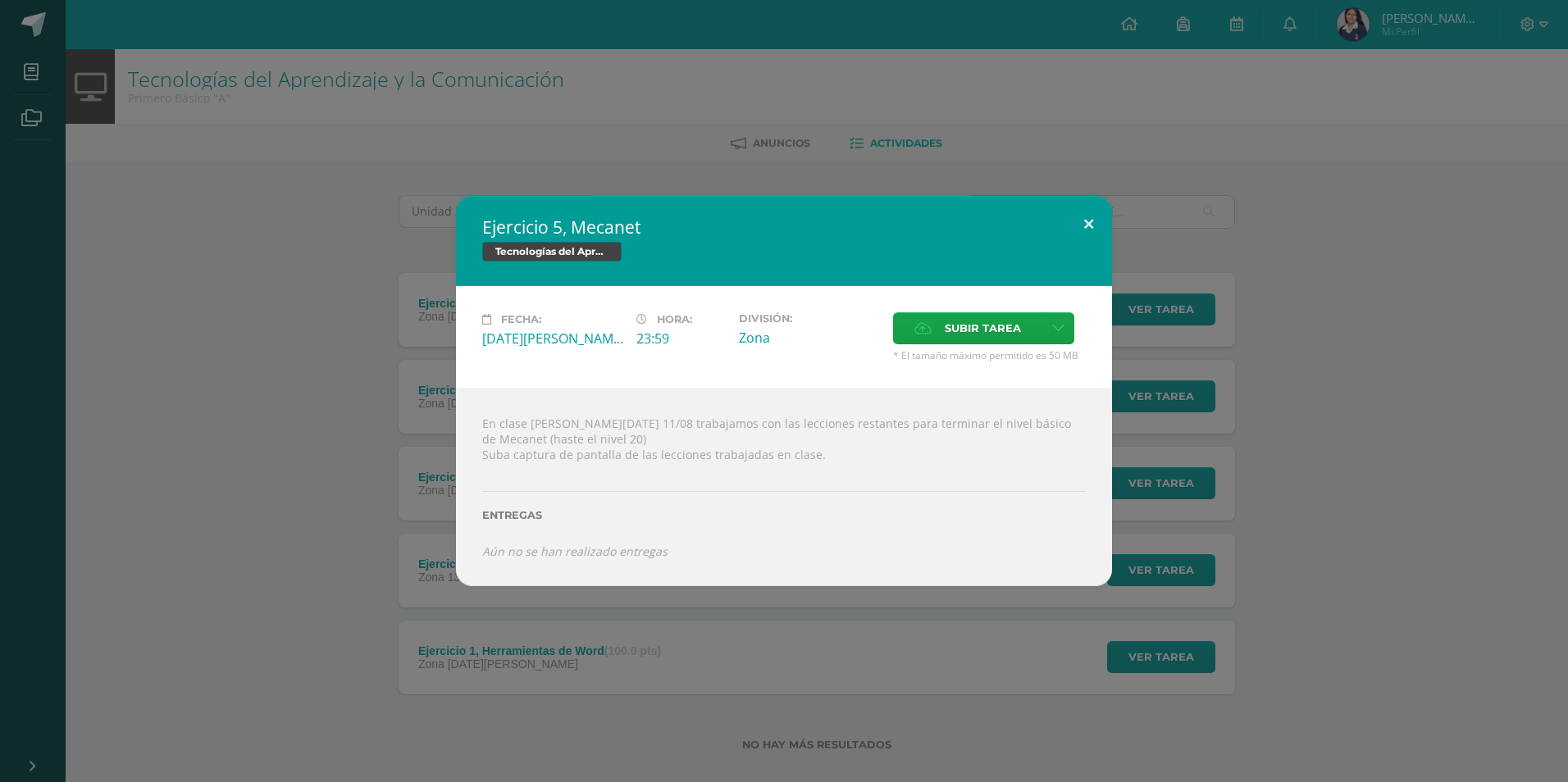
click at [1077, 230] on button at bounding box center [1088, 224] width 46 height 56
